Goal: Task Accomplishment & Management: Manage account settings

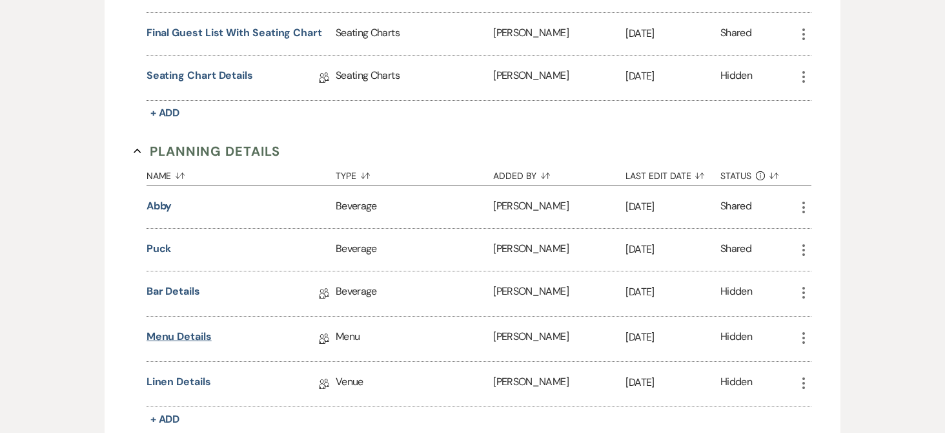
click at [170, 336] on link "Menu Details" at bounding box center [179, 339] width 65 height 20
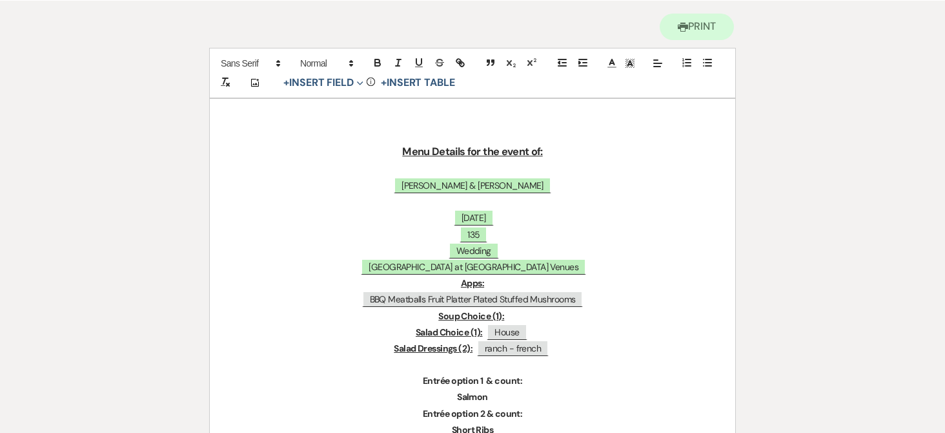
scroll to position [123, 0]
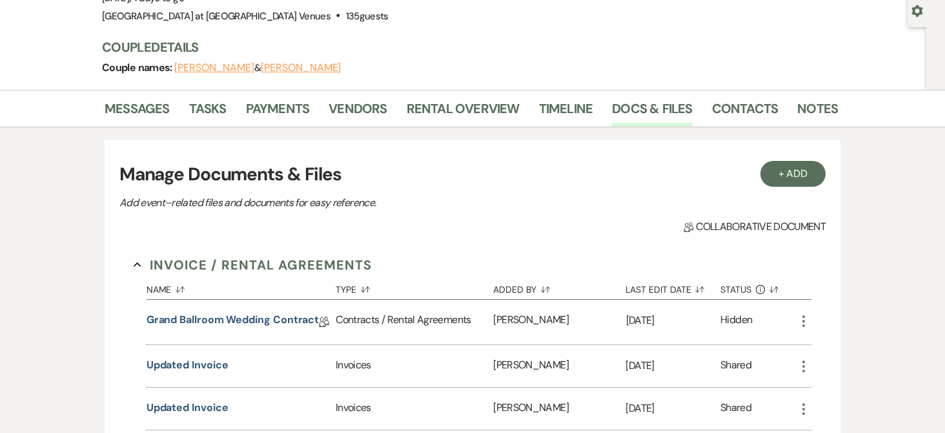
scroll to position [710, 0]
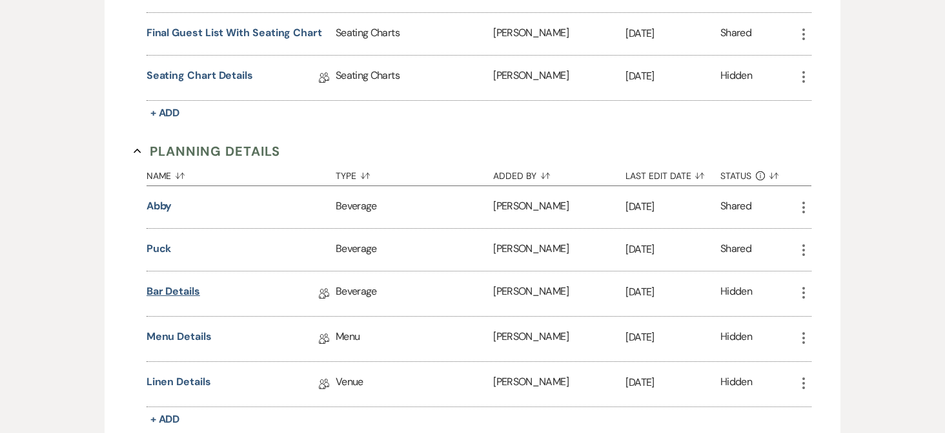
click at [187, 292] on link "Bar Details" at bounding box center [174, 293] width 54 height 20
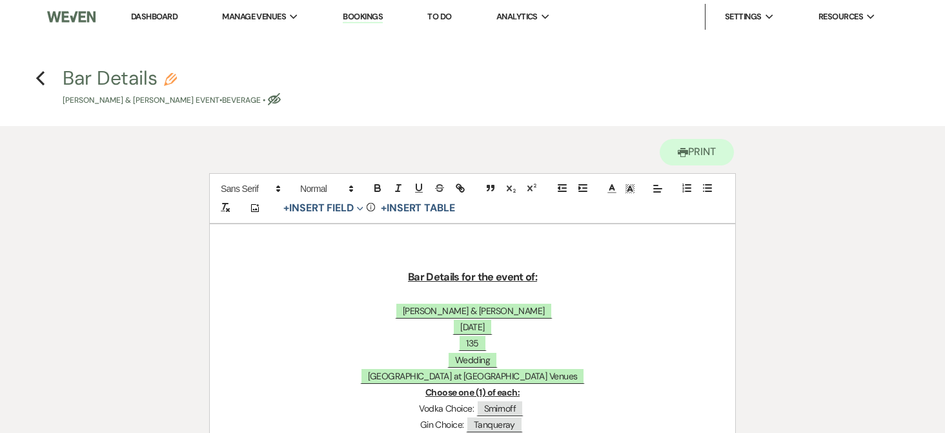
click at [374, 19] on link "Bookings" at bounding box center [363, 17] width 40 height 12
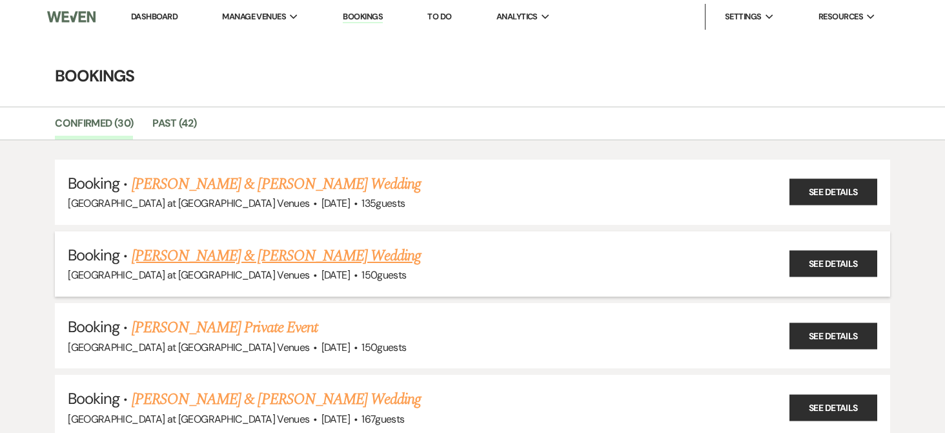
click at [255, 252] on link "[PERSON_NAME] & [PERSON_NAME] Wedding" at bounding box center [276, 255] width 289 height 23
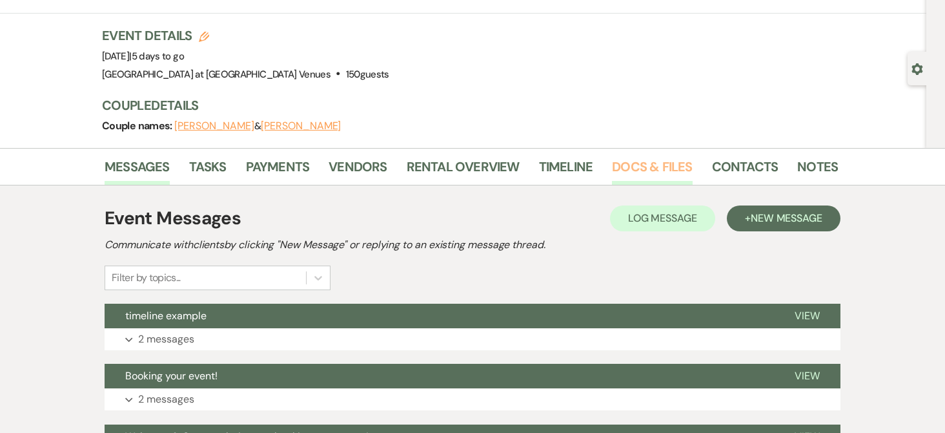
click at [660, 165] on link "Docs & Files" at bounding box center [652, 170] width 80 height 28
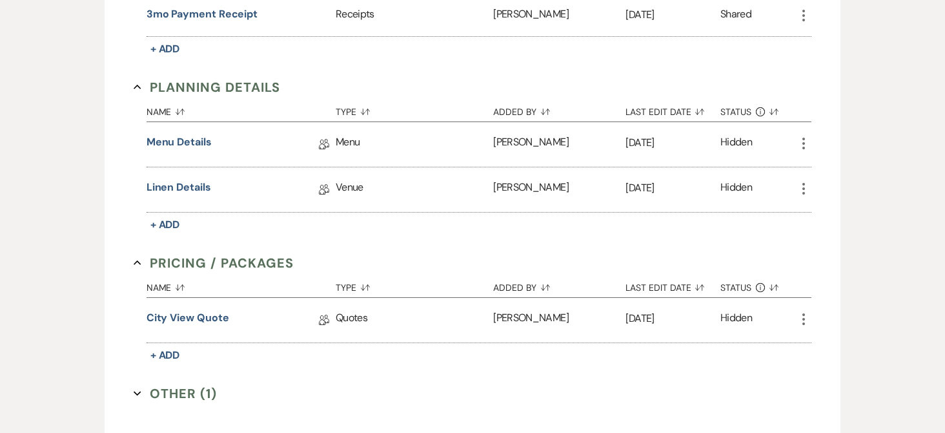
scroll to position [581, 0]
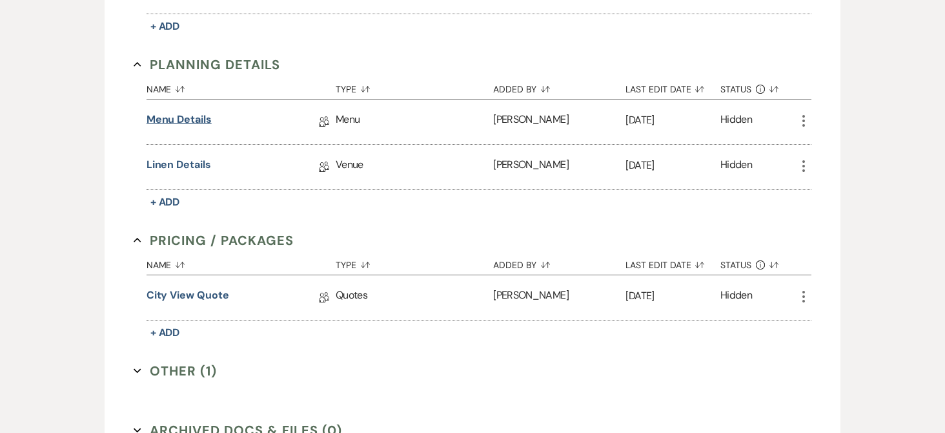
click at [196, 123] on link "Menu Details" at bounding box center [179, 122] width 65 height 20
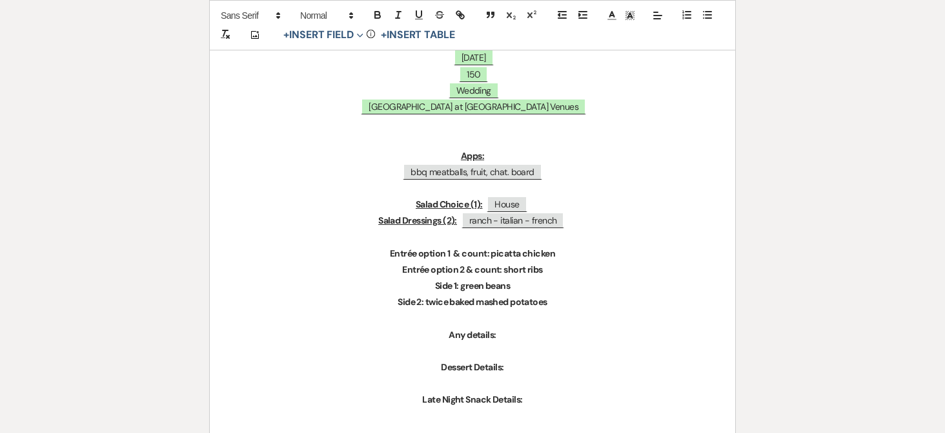
scroll to position [258, 0]
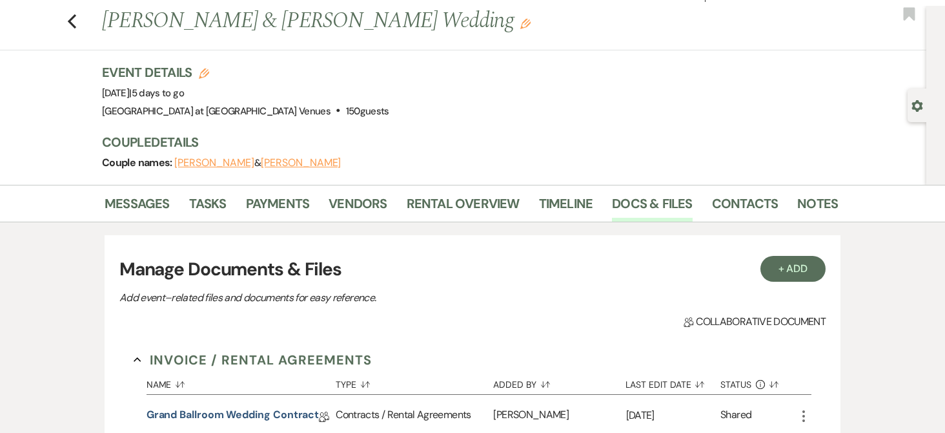
scroll to position [22, 0]
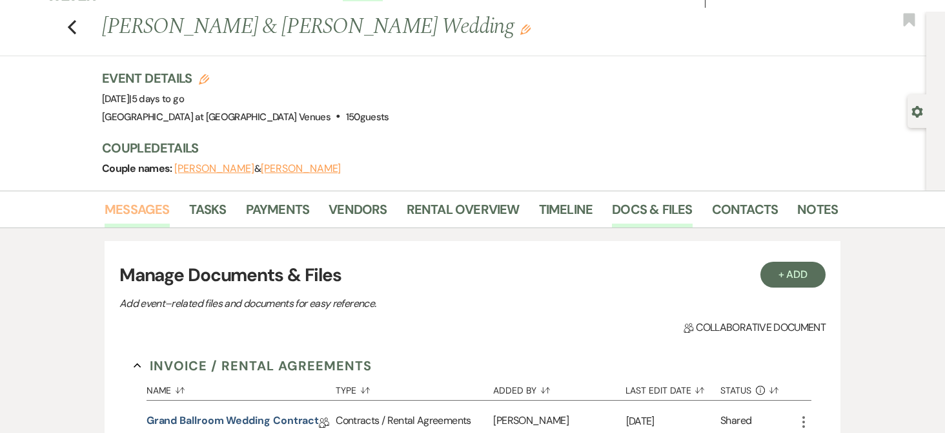
click at [143, 210] on link "Messages" at bounding box center [137, 213] width 65 height 28
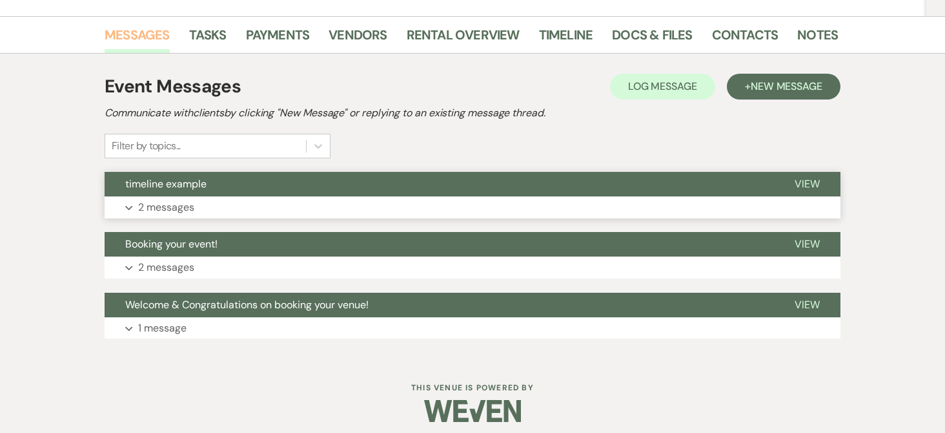
scroll to position [205, 0]
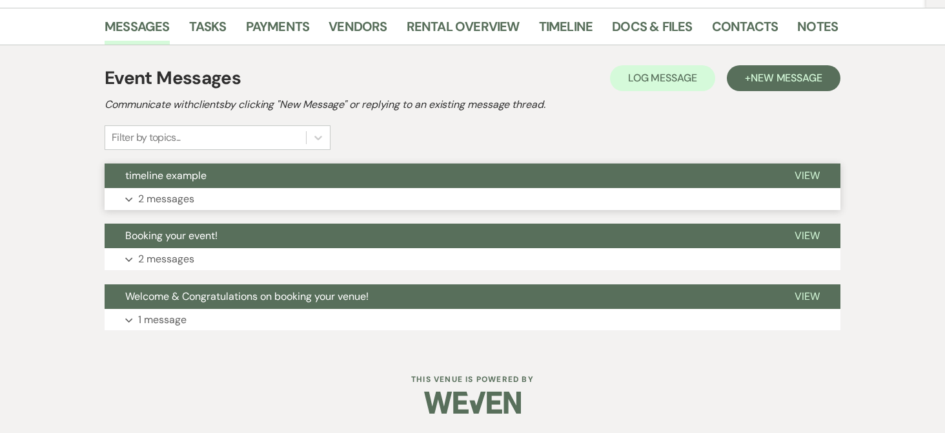
click at [163, 198] on p "2 messages" at bounding box center [166, 198] width 56 height 17
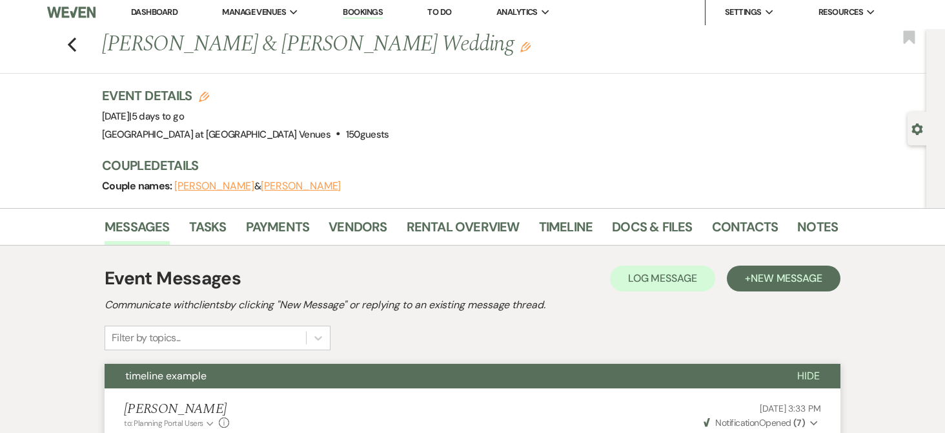
scroll to position [0, 0]
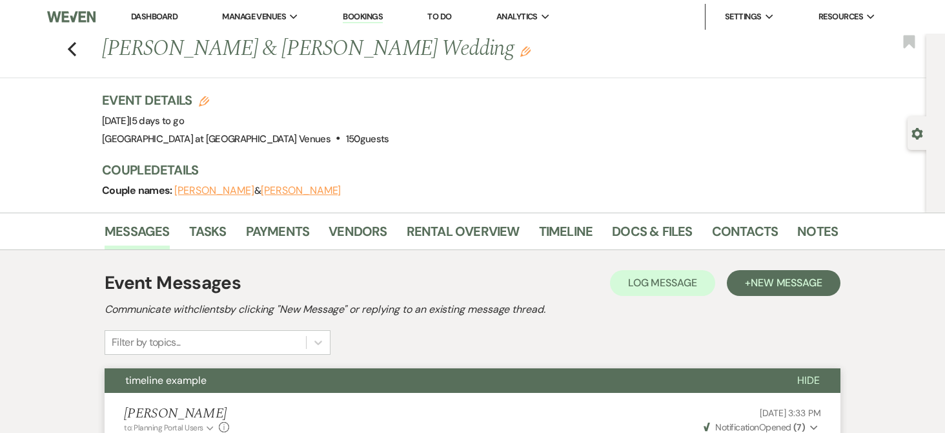
click at [172, 19] on link "Dashboard" at bounding box center [154, 16] width 46 height 11
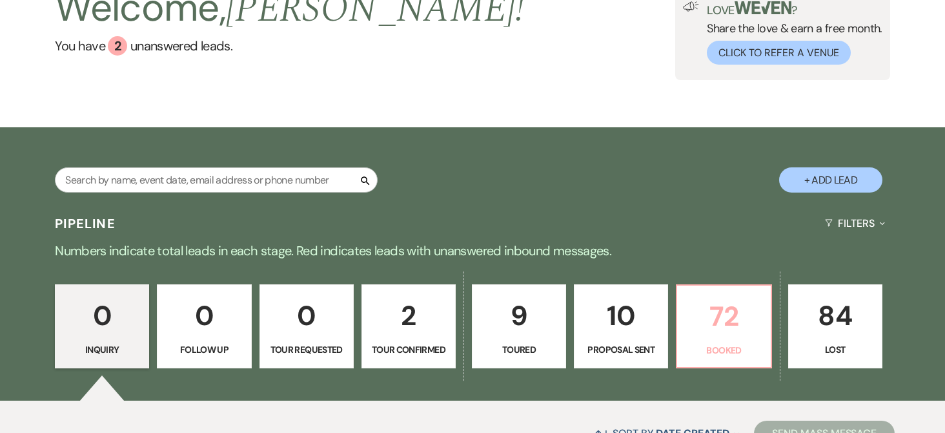
scroll to position [258, 0]
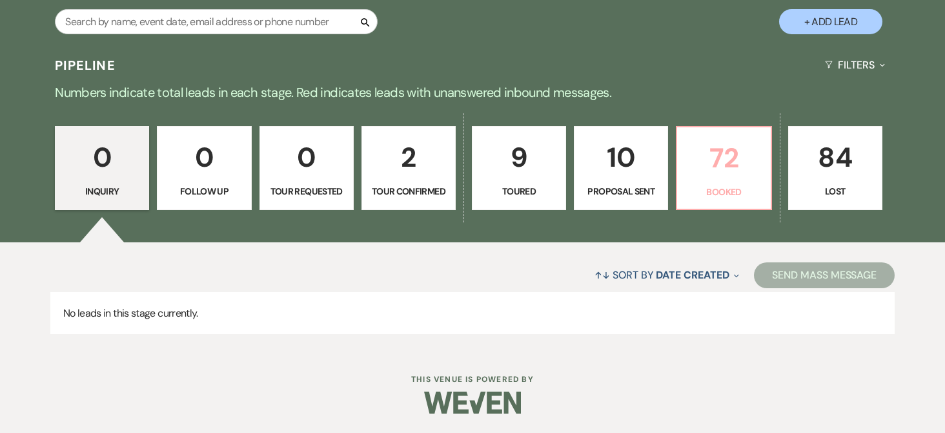
click at [731, 176] on p "72" at bounding box center [723, 157] width 77 height 43
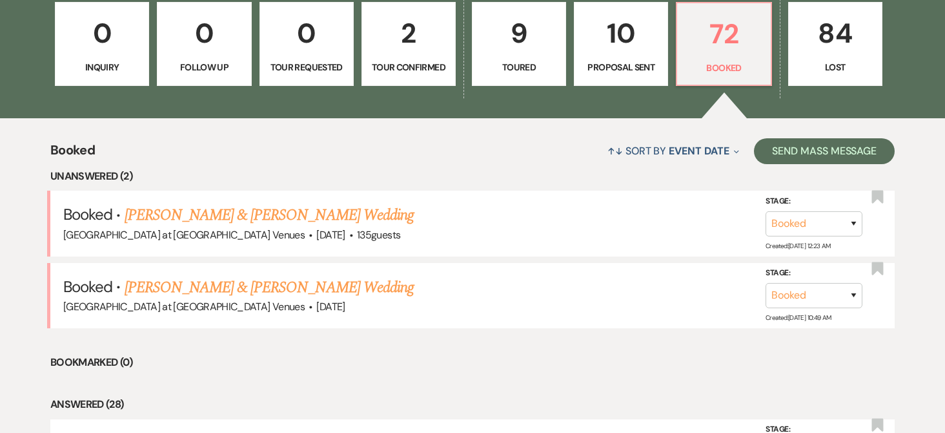
scroll to position [387, 0]
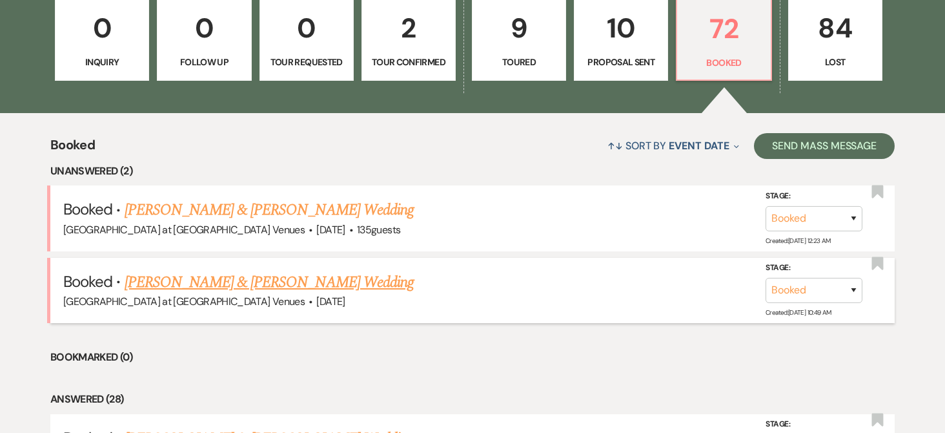
click at [230, 281] on link "[PERSON_NAME] & [PERSON_NAME] Wedding" at bounding box center [269, 282] width 289 height 23
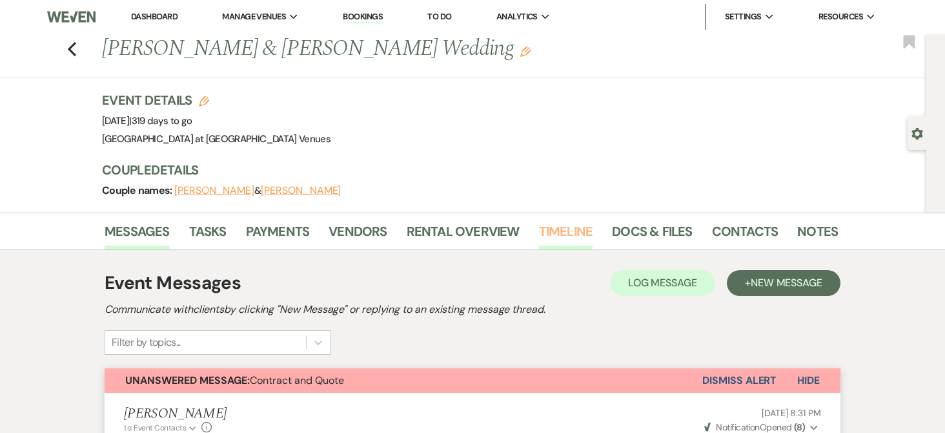
click at [564, 227] on link "Timeline" at bounding box center [566, 235] width 54 height 28
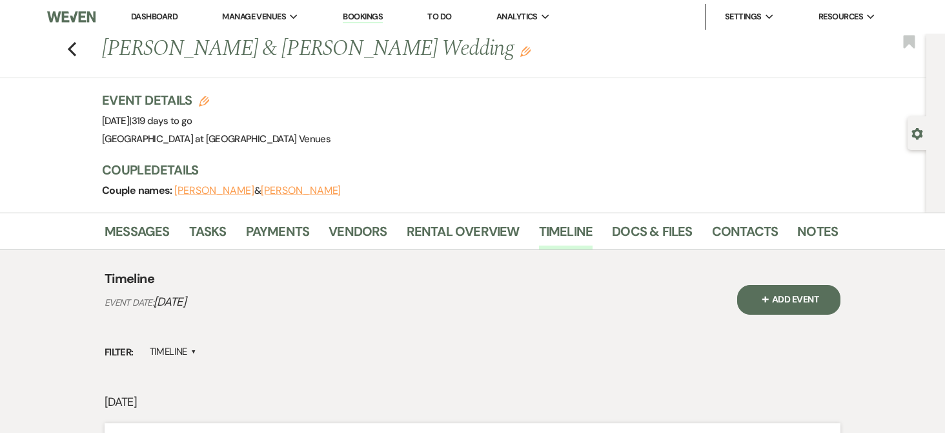
click at [370, 15] on link "Bookings" at bounding box center [363, 17] width 40 height 12
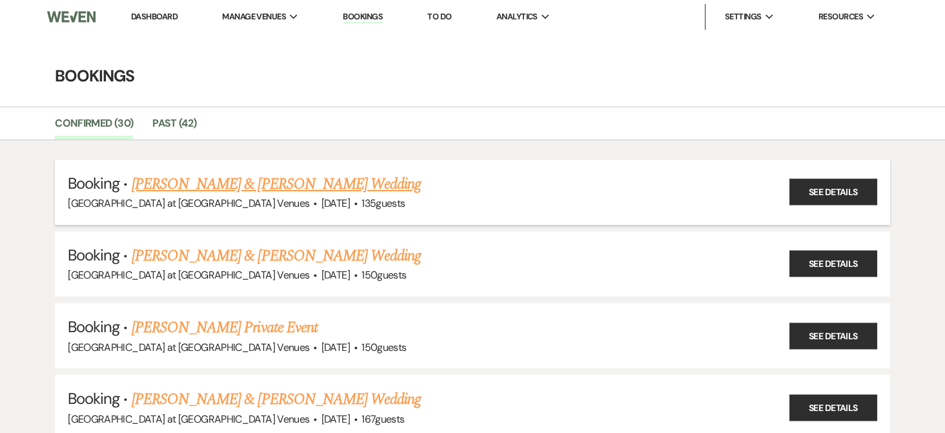
click at [209, 185] on link "[PERSON_NAME] & [PERSON_NAME] Wedding" at bounding box center [276, 183] width 289 height 23
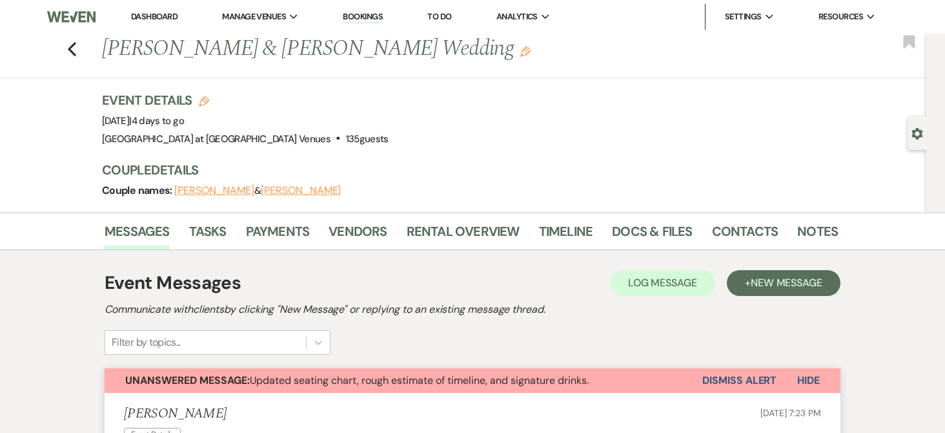
scroll to position [65, 0]
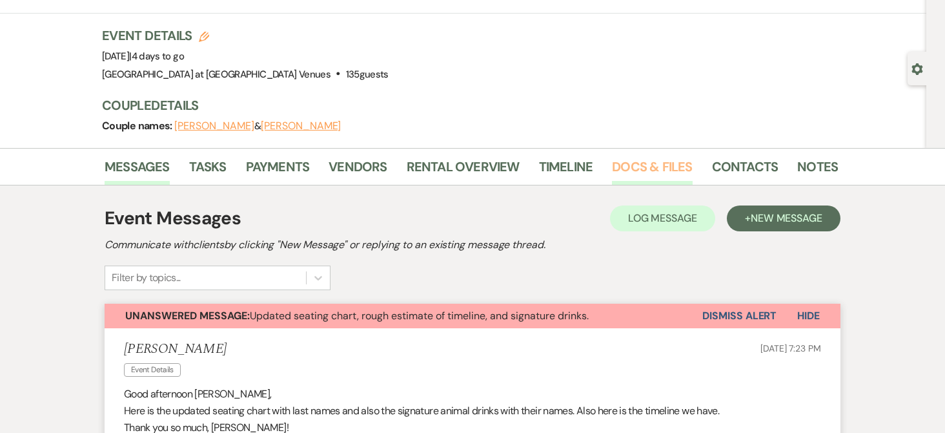
click at [625, 163] on link "Docs & Files" at bounding box center [652, 170] width 80 height 28
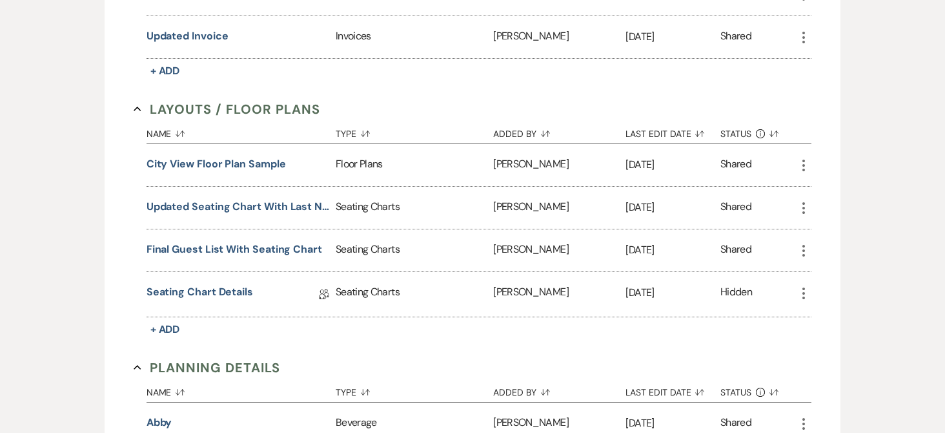
scroll to position [516, 0]
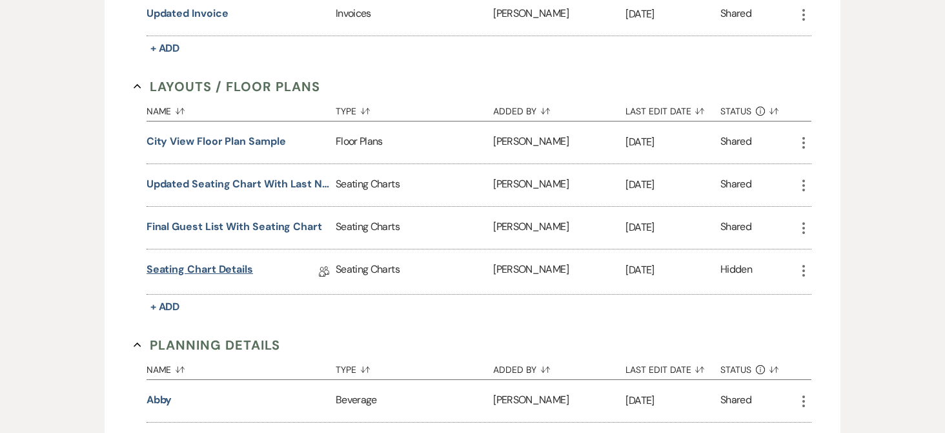
click at [209, 266] on link "Seating Chart Details" at bounding box center [200, 271] width 107 height 20
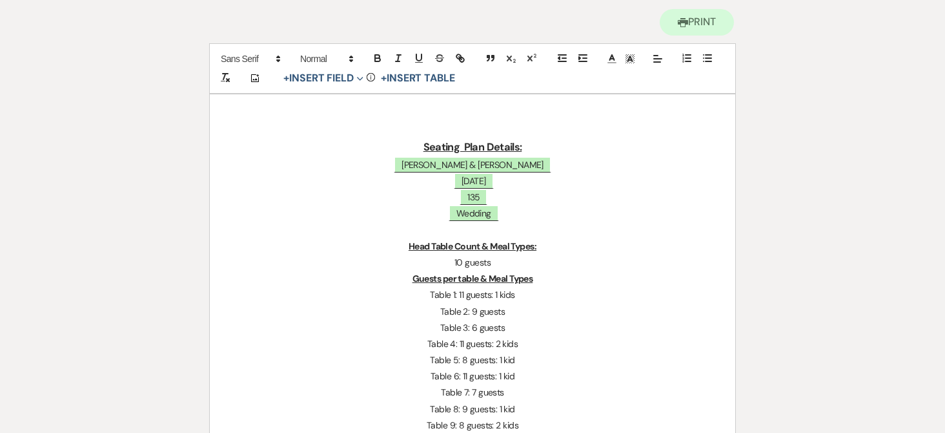
scroll to position [129, 0]
click at [710, 23] on button "Printer Print" at bounding box center [697, 23] width 74 height 26
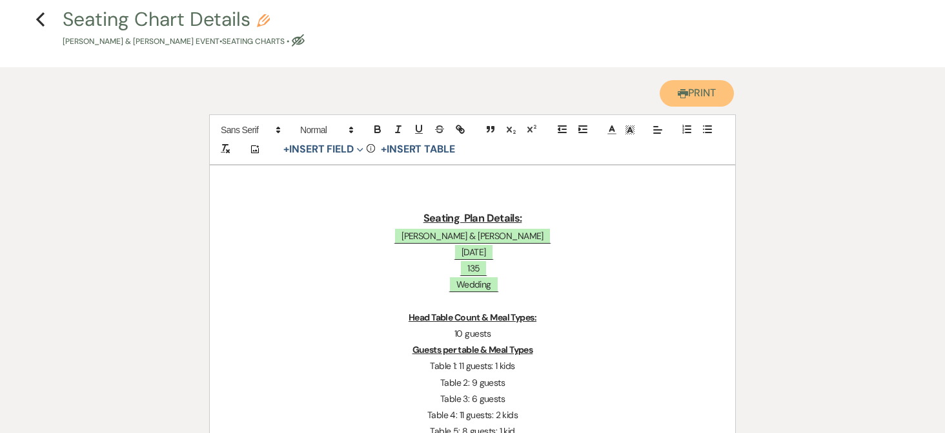
scroll to position [0, 0]
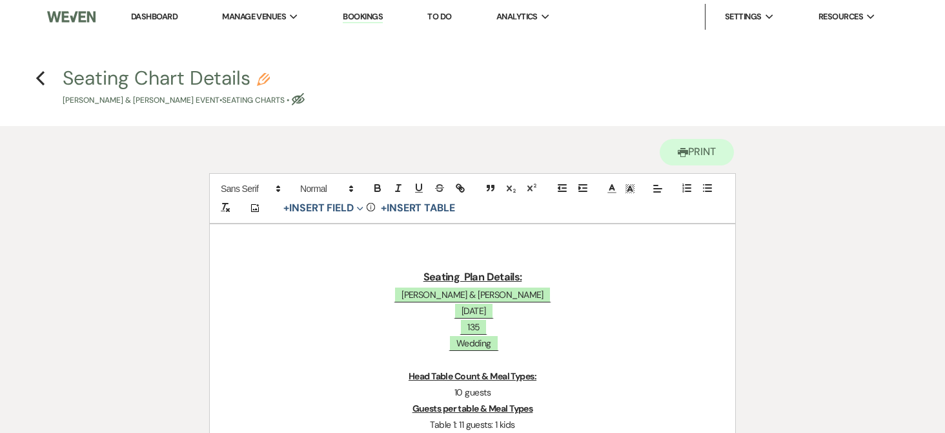
click at [160, 19] on link "Dashboard" at bounding box center [154, 16] width 46 height 11
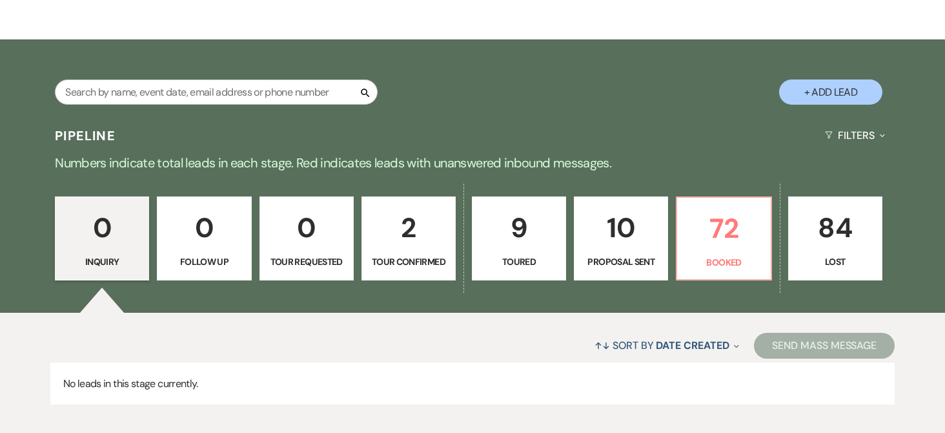
scroll to position [194, 0]
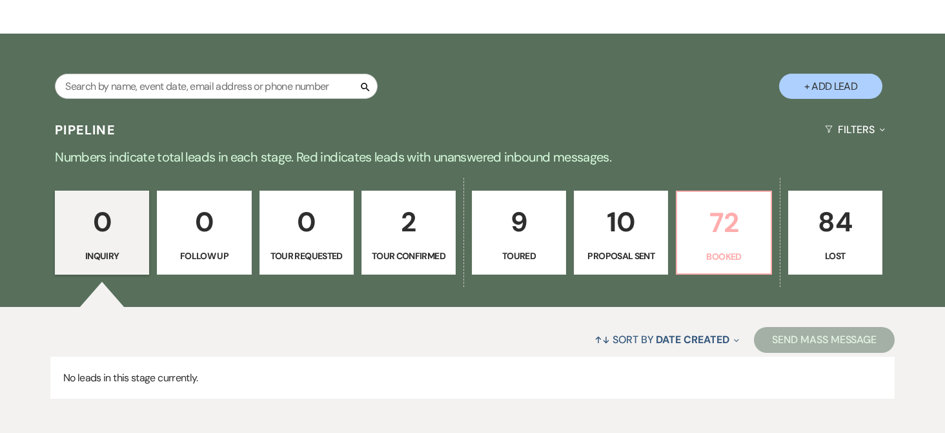
click at [739, 233] on p "72" at bounding box center [723, 222] width 77 height 43
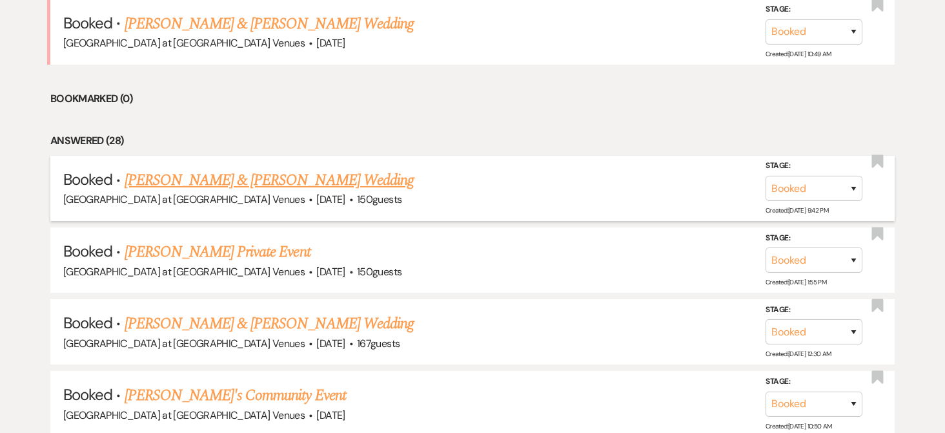
click at [282, 181] on link "[PERSON_NAME] & [PERSON_NAME] Wedding" at bounding box center [269, 180] width 289 height 23
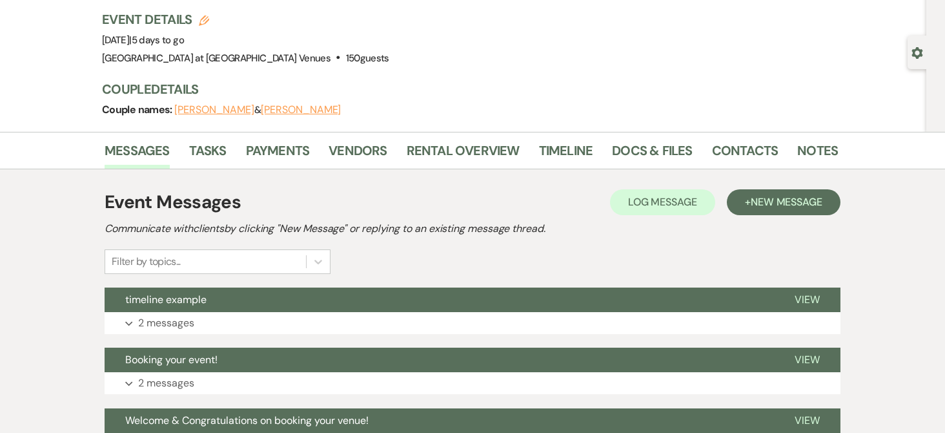
scroll to position [76, 0]
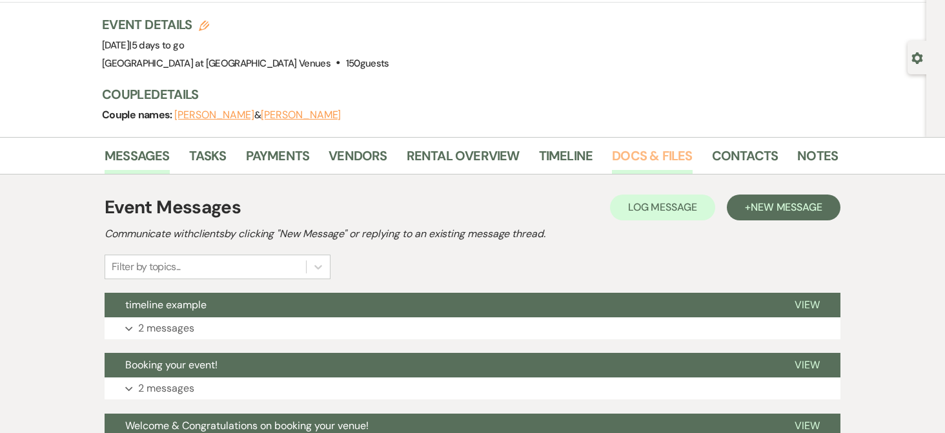
click at [642, 156] on link "Docs & Files" at bounding box center [652, 159] width 80 height 28
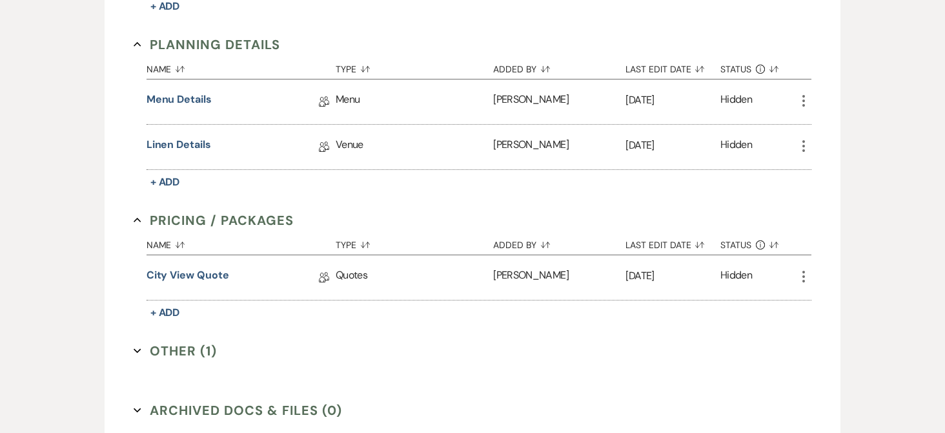
scroll to position [657, 0]
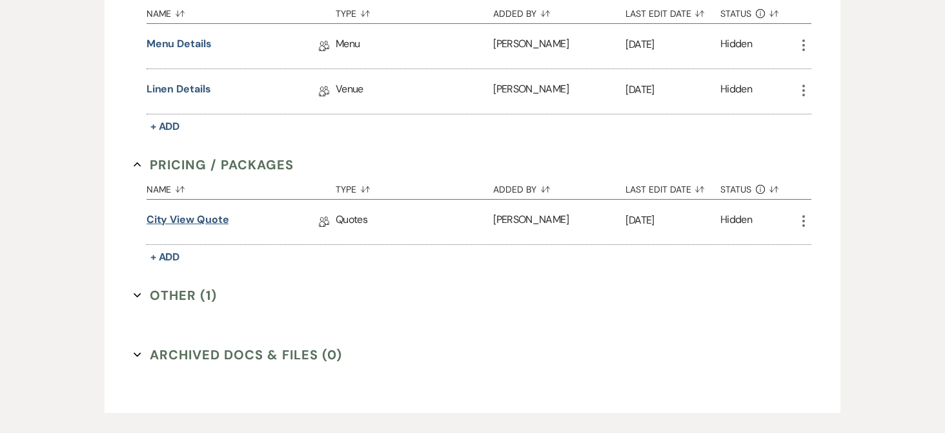
click at [195, 218] on link "City View Quote" at bounding box center [188, 222] width 83 height 20
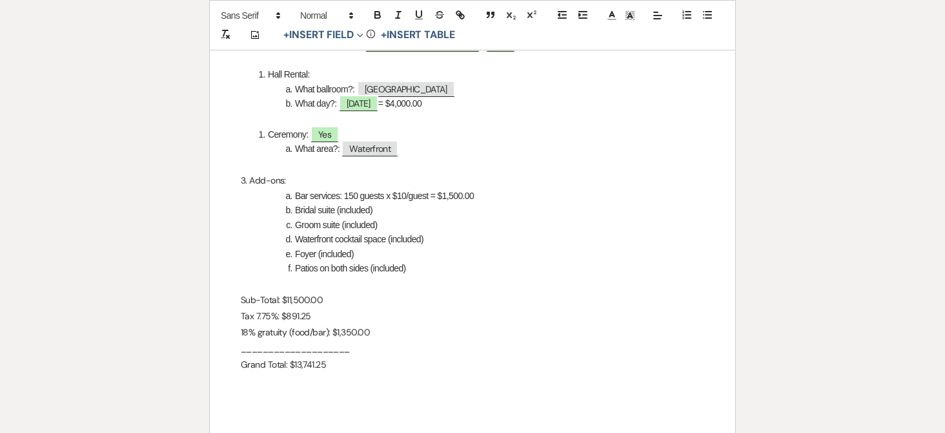
scroll to position [581, 0]
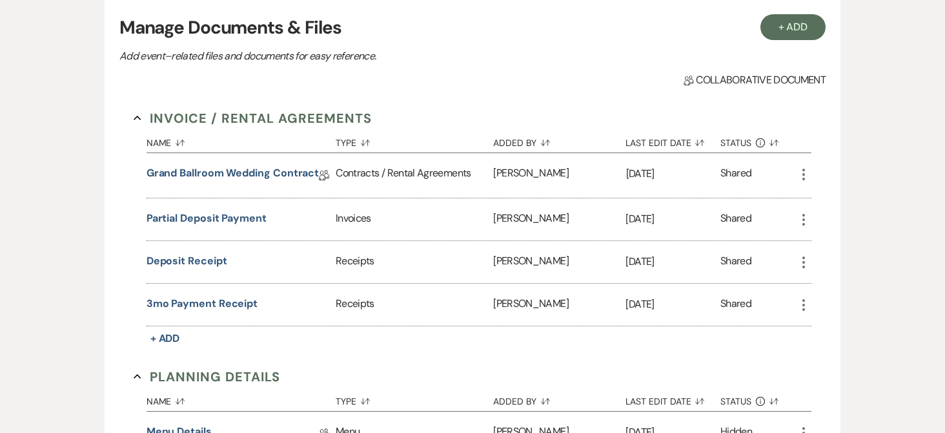
scroll to position [11, 0]
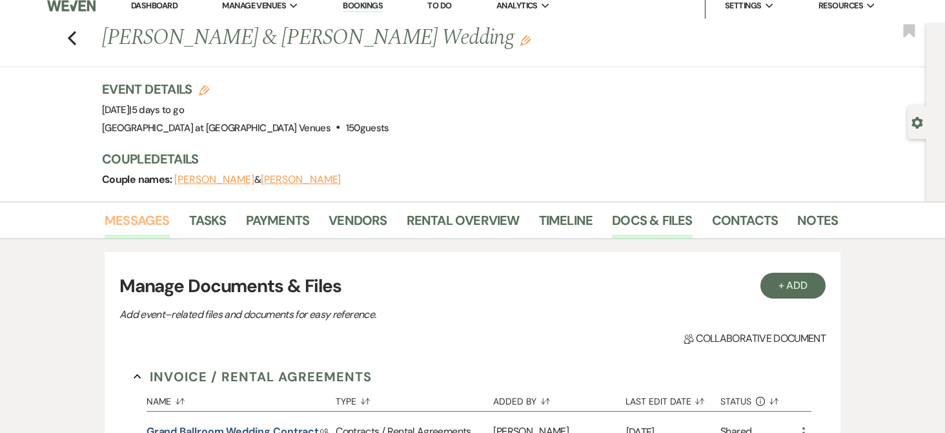
click at [133, 216] on link "Messages" at bounding box center [137, 224] width 65 height 28
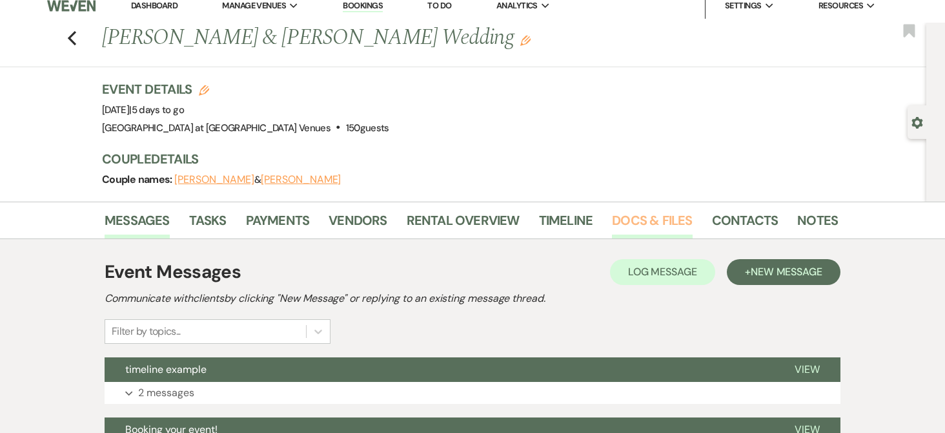
click at [647, 220] on link "Docs & Files" at bounding box center [652, 224] width 80 height 28
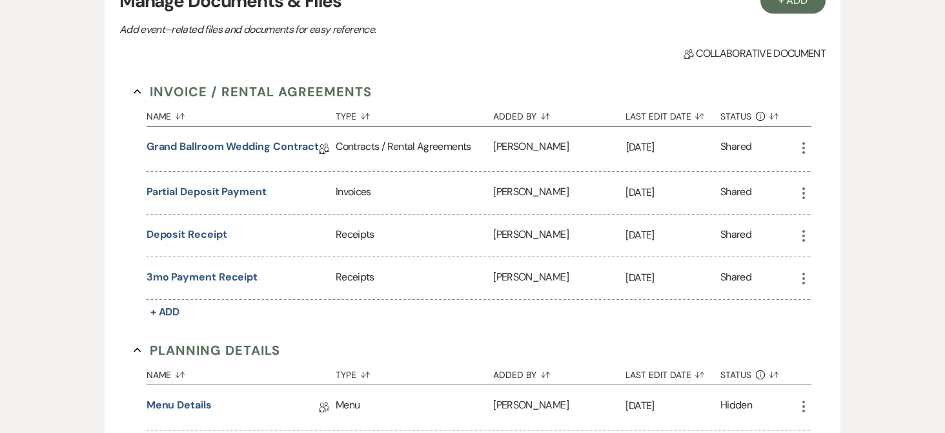
scroll to position [76, 0]
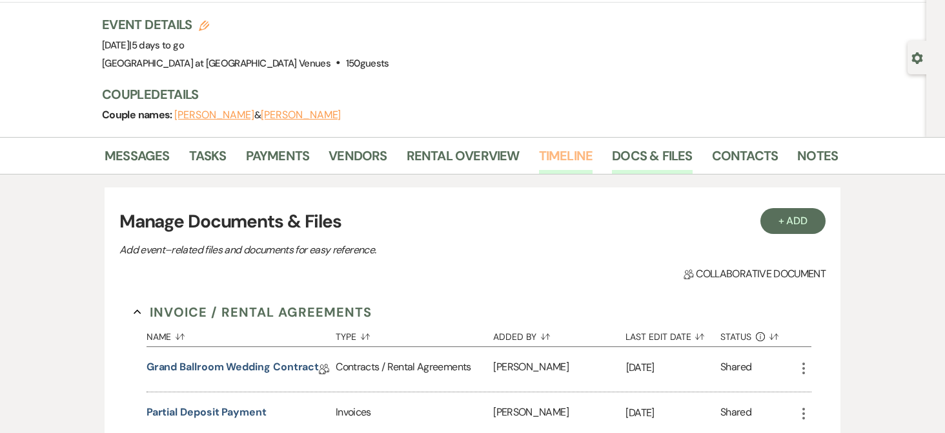
click at [546, 152] on link "Timeline" at bounding box center [566, 159] width 54 height 28
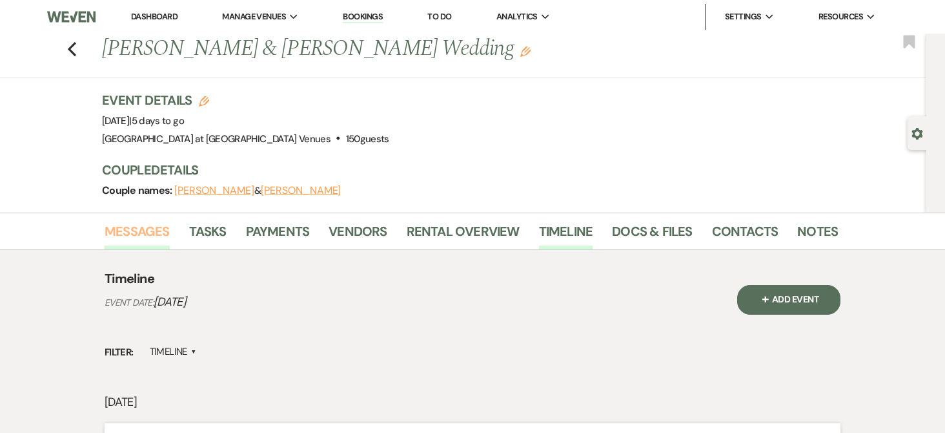
click at [123, 226] on link "Messages" at bounding box center [137, 235] width 65 height 28
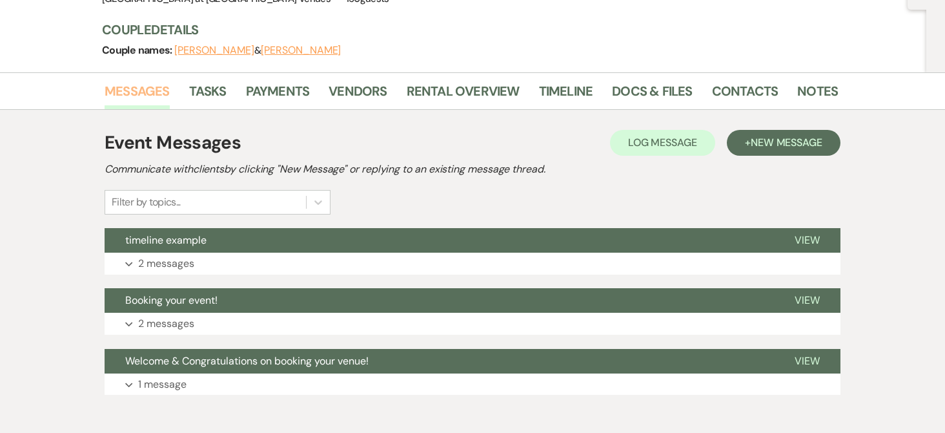
scroll to position [76, 0]
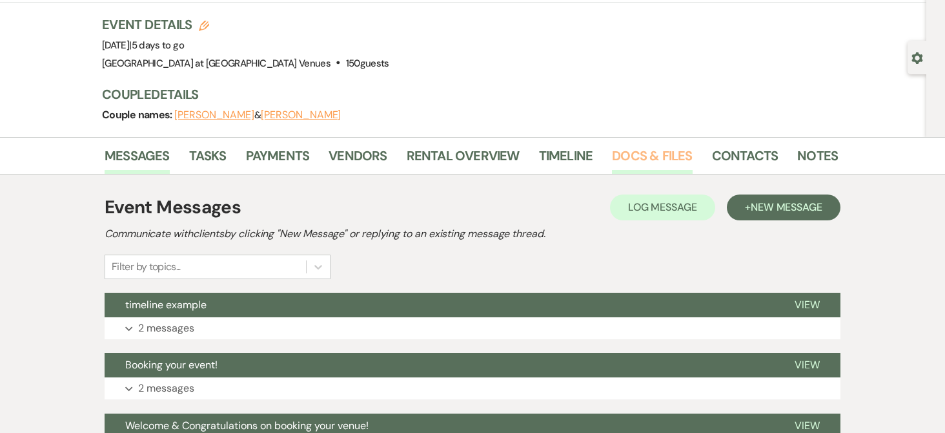
click at [637, 154] on link "Docs & Files" at bounding box center [652, 159] width 80 height 28
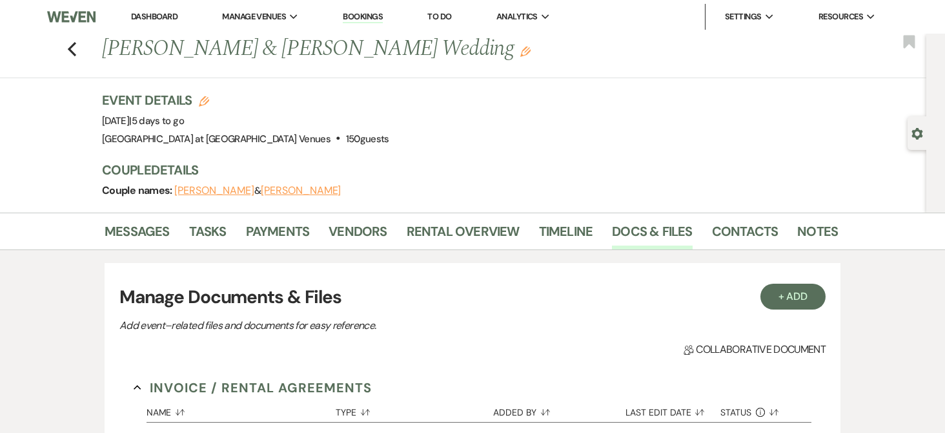
click at [374, 16] on link "Bookings" at bounding box center [363, 17] width 40 height 12
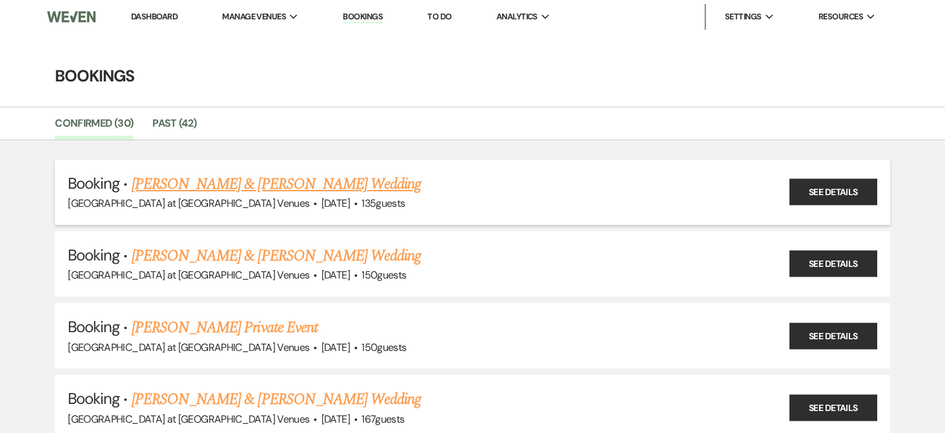
click at [298, 185] on link "[PERSON_NAME] & [PERSON_NAME] Wedding" at bounding box center [276, 183] width 289 height 23
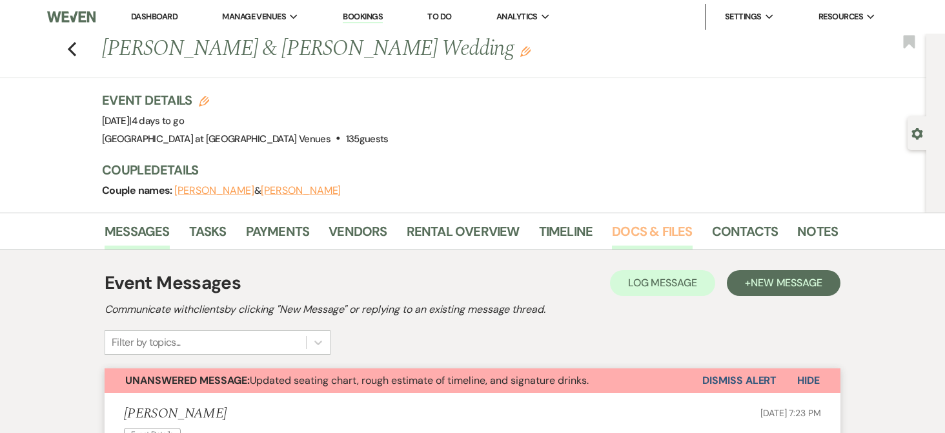
click at [660, 224] on link "Docs & Files" at bounding box center [652, 235] width 80 height 28
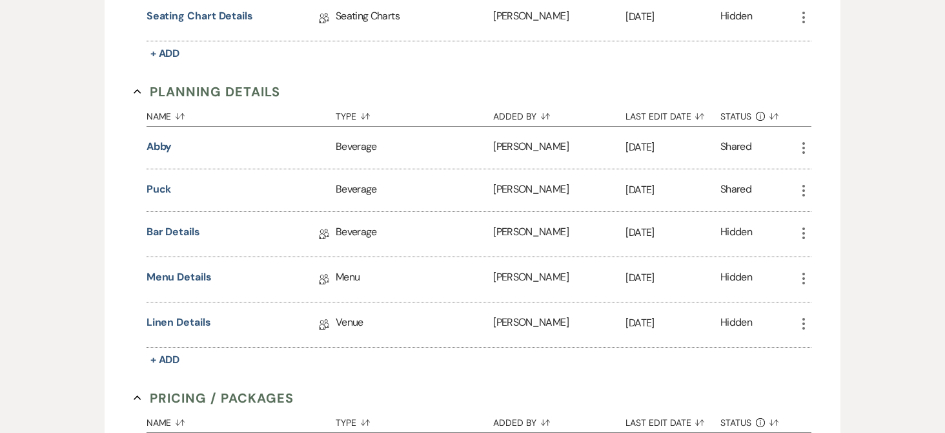
scroll to position [775, 0]
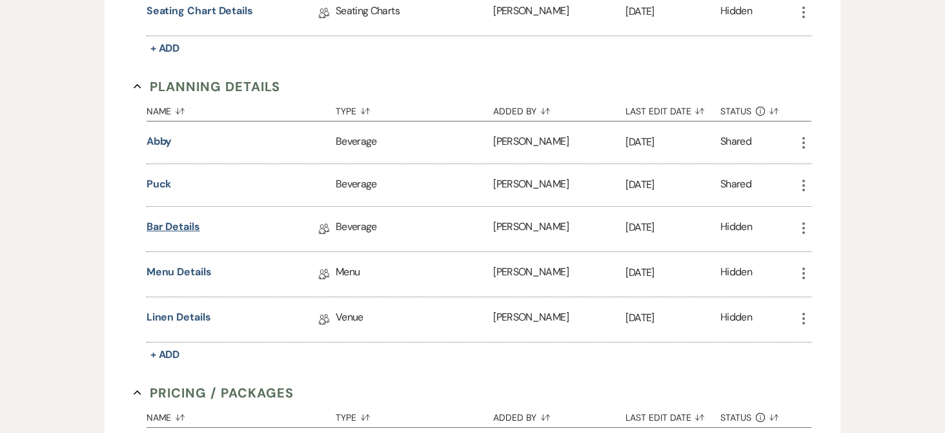
click at [184, 227] on link "Bar Details" at bounding box center [174, 229] width 54 height 20
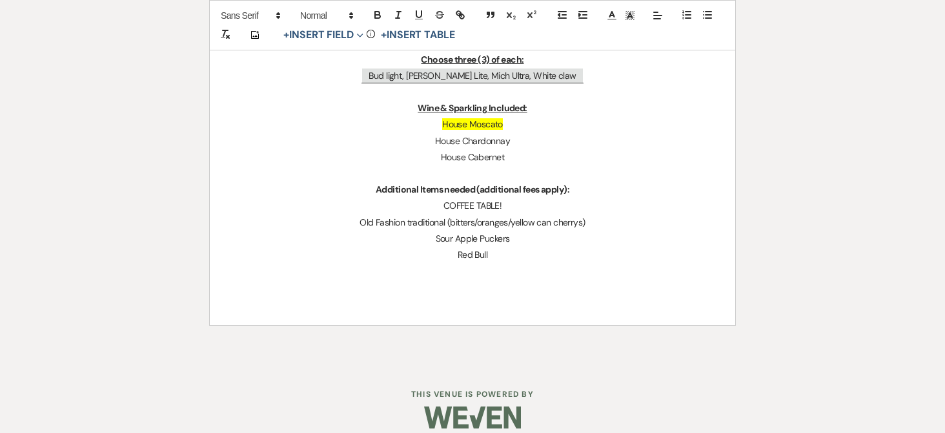
scroll to position [494, 0]
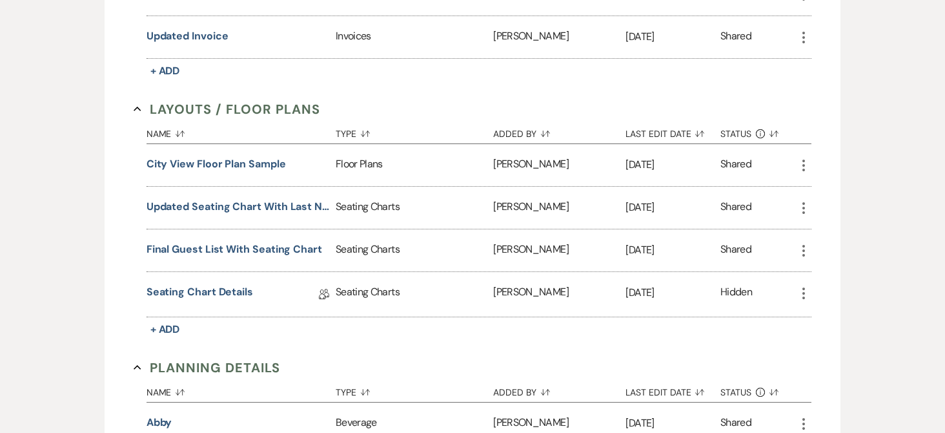
scroll to position [775, 0]
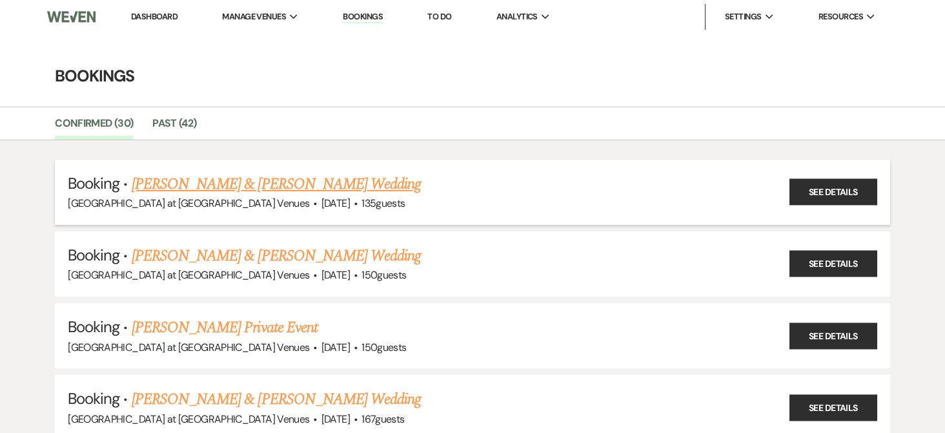
click at [296, 181] on link "[PERSON_NAME] & [PERSON_NAME] Wedding" at bounding box center [276, 183] width 289 height 23
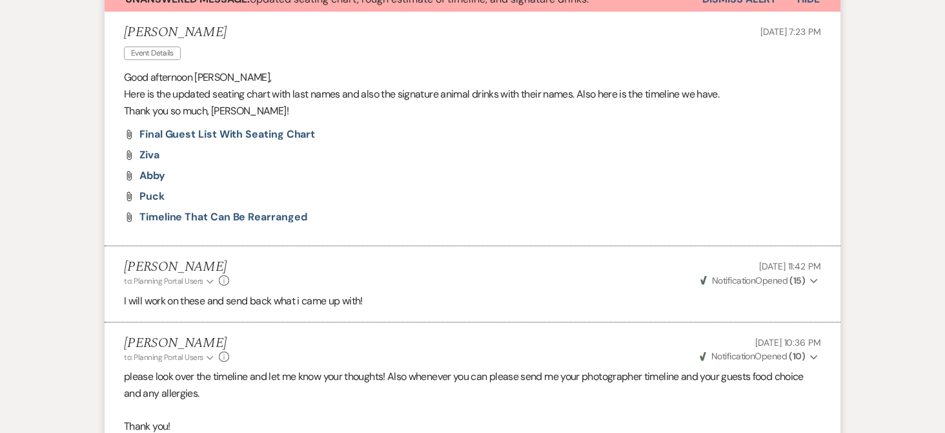
scroll to position [387, 0]
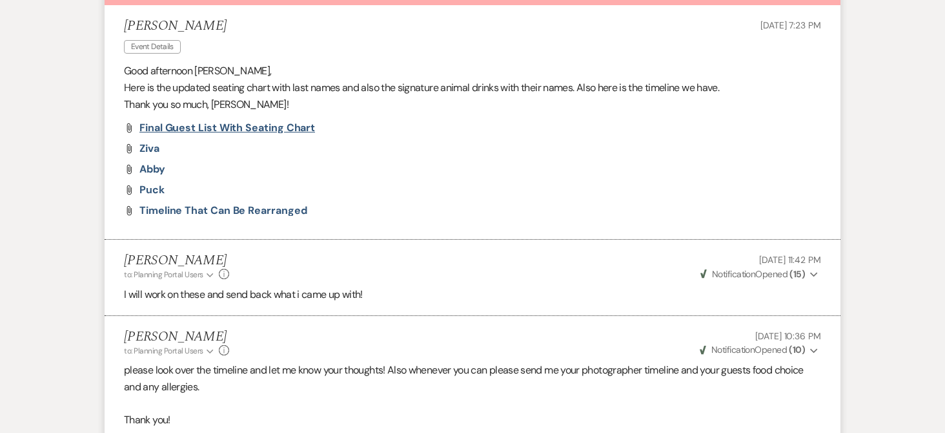
click at [271, 130] on span "Final Guest list with seating chart" at bounding box center [227, 128] width 176 height 14
click at [151, 147] on span "Ziva" at bounding box center [149, 148] width 20 height 14
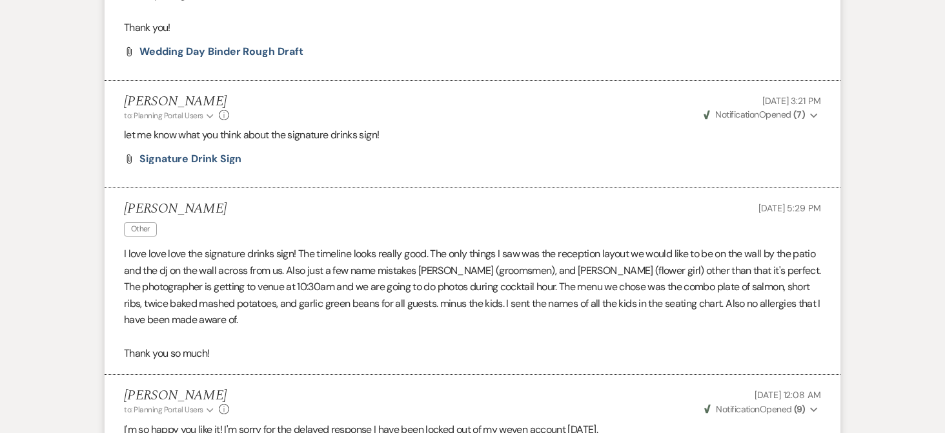
scroll to position [775, 0]
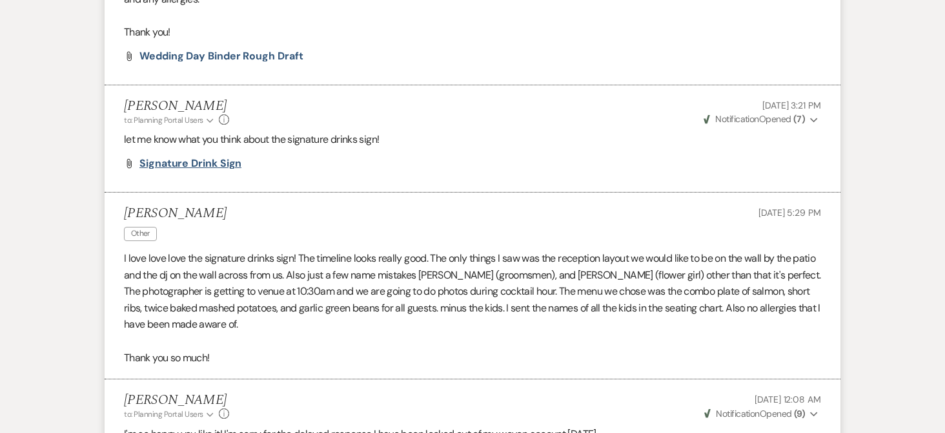
click at [190, 161] on span "signature drink sign" at bounding box center [190, 163] width 102 height 14
